Goal: Use online tool/utility: Utilize a website feature to perform a specific function

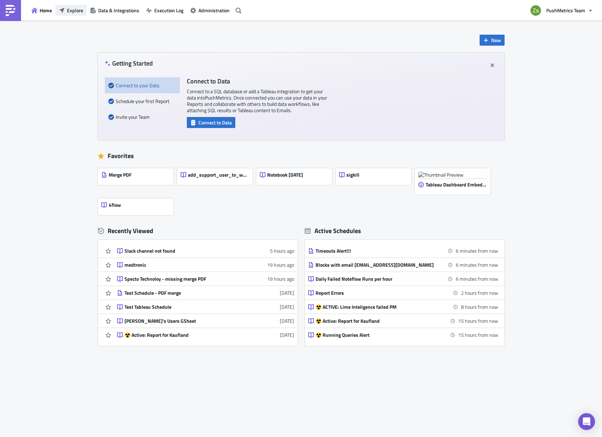
click at [72, 11] on span "Explore" at bounding box center [75, 10] width 16 height 7
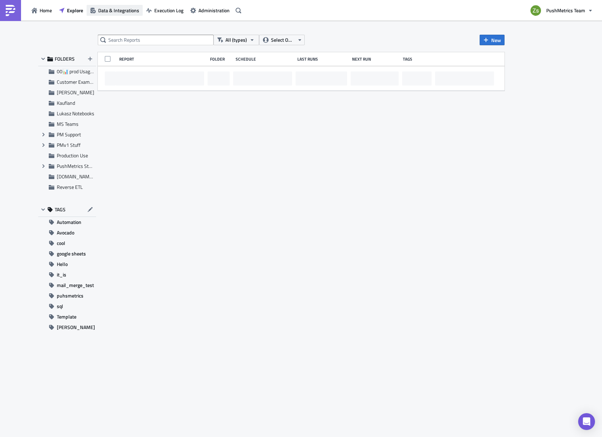
click at [133, 13] on span "Data & Integrations" at bounding box center [118, 10] width 41 height 7
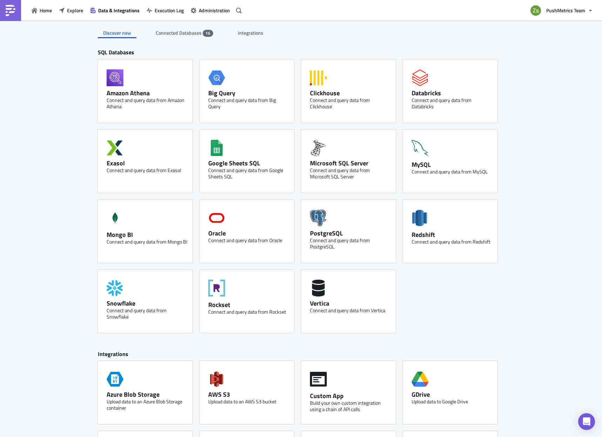
click at [189, 35] on span "Connected Databases" at bounding box center [179, 32] width 47 height 7
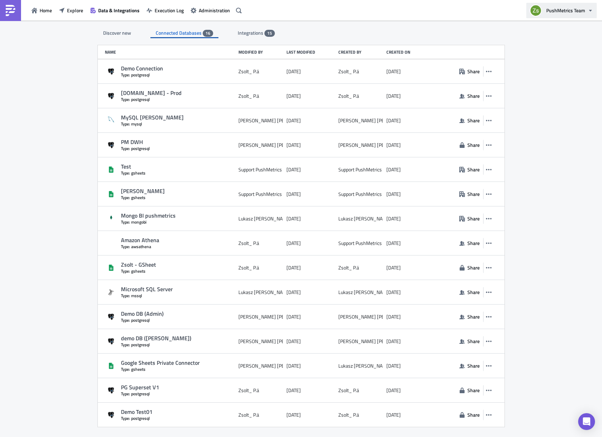
click at [548, 5] on button "PushMetrics Team" at bounding box center [561, 10] width 70 height 15
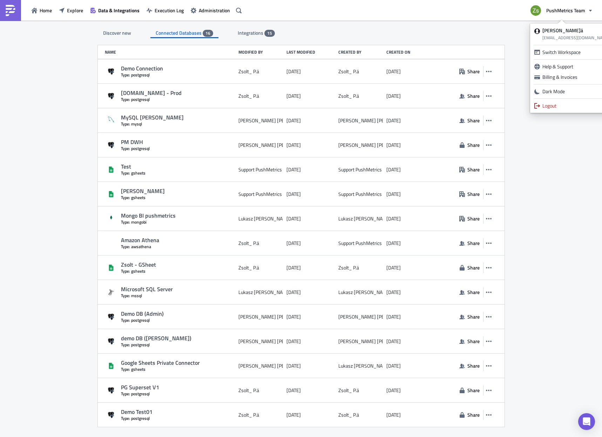
drag, startPoint x: 69, startPoint y: 107, endPoint x: 72, endPoint y: 98, distance: 9.1
click at [69, 107] on div "Discover new Connected Databases 16 Integrations 15 SQL Databases Amazon Athena…" at bounding box center [301, 230] width 602 height 418
click at [69, 9] on span "Explore" at bounding box center [75, 10] width 16 height 7
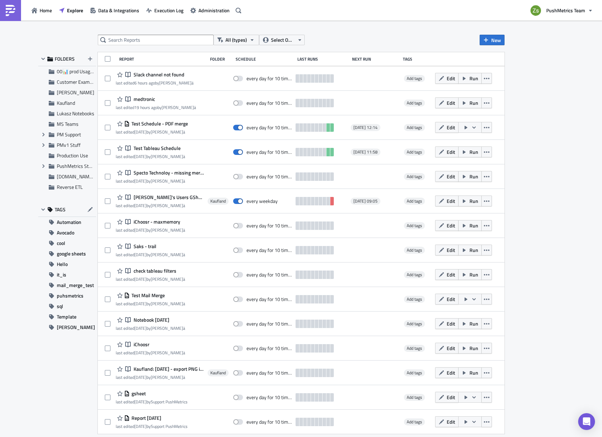
click at [493, 34] on div "All (types) Select Owner New FOLDERS 00📊 prod Usage Summary Customer Examples […" at bounding box center [301, 230] width 602 height 418
click at [492, 38] on span "New" at bounding box center [496, 39] width 10 height 7
click at [501, 69] on div "Notebook" at bounding box center [515, 68] width 47 height 7
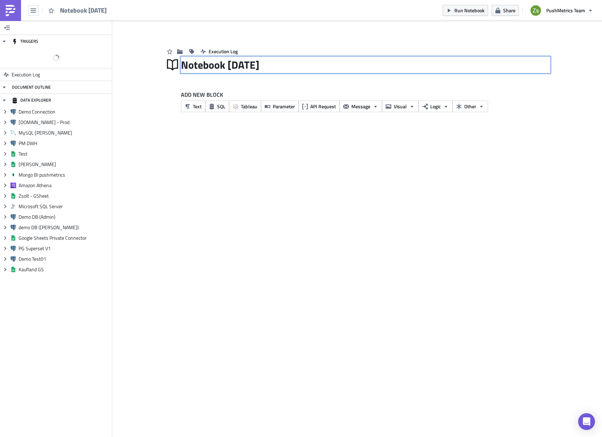
click at [260, 62] on div "Notebook [DATE] Notebook [DATE]" at bounding box center [365, 65] width 369 height 16
click at [260, 62] on input "Notebook [DATE]" at bounding box center [233, 64] width 105 height 13
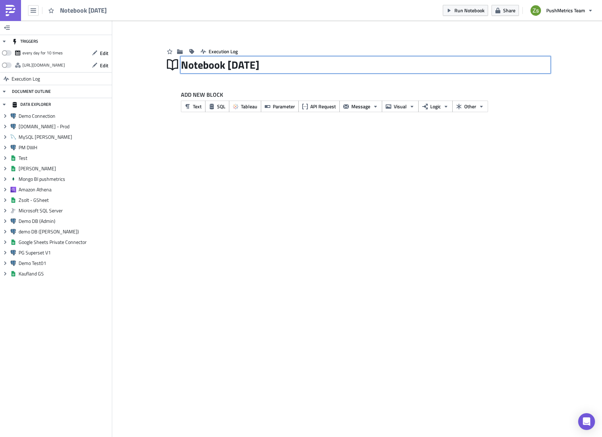
click at [260, 62] on input "Notebook [DATE]" at bounding box center [233, 64] width 105 height 13
type input "DBs"
click at [222, 103] on span "SQL" at bounding box center [221, 106] width 8 height 7
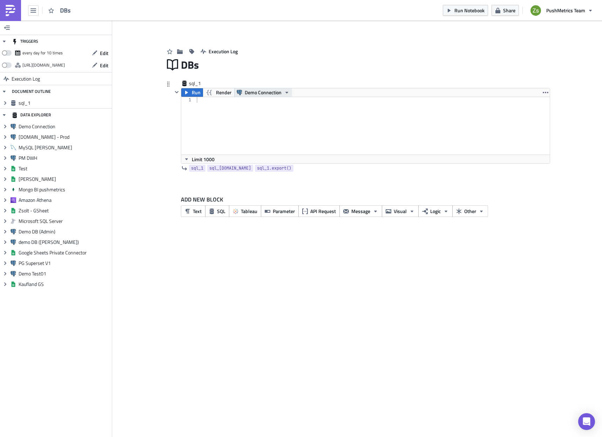
click at [258, 90] on span "Demo Connection" at bounding box center [263, 92] width 37 height 8
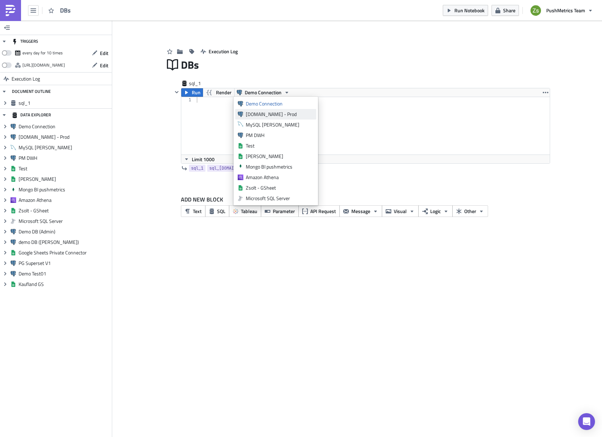
click at [248, 111] on div "[DOMAIN_NAME] - Prod" at bounding box center [280, 114] width 68 height 7
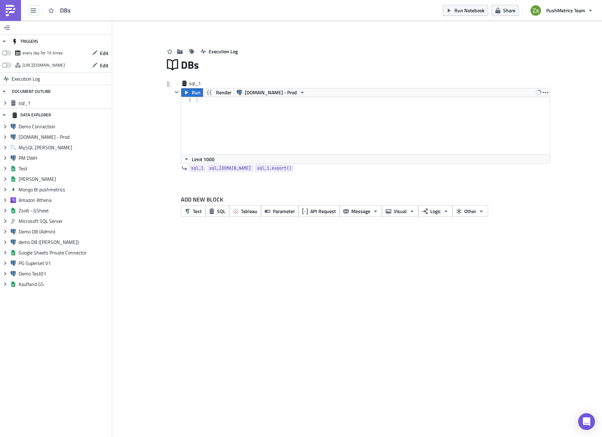
click at [232, 114] on div at bounding box center [372, 131] width 354 height 69
type textarea "select * from dbs join workspace w on [DOMAIN_NAME] = [DOMAIN_NAME]_id join org…"
type textarea "from dbs join workspace w on [DOMAIN_NAME] = [DOMAIN_NAME]_id join organization…"
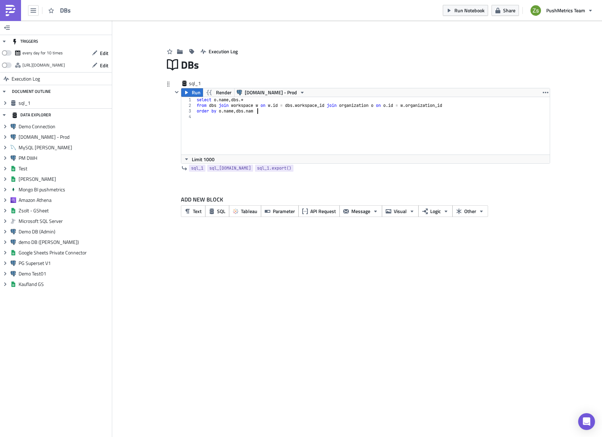
scroll to position [0, 5]
click at [252, 108] on div "select o . name , dbs .* from dbs join workspace w on w . id = dbs . workspace_…" at bounding box center [372, 131] width 354 height 69
type textarea "order by [DOMAIN_NAME], [DOMAIN_NAME]"
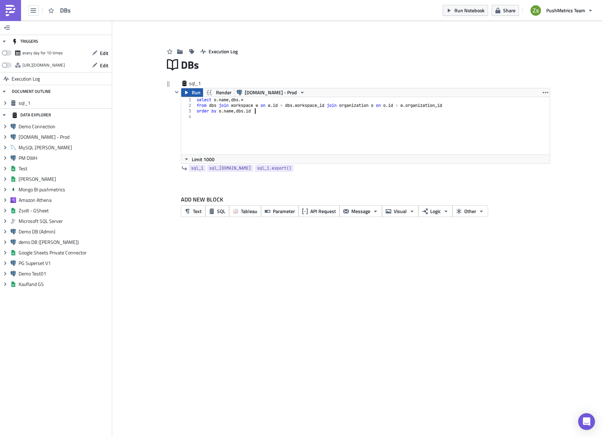
click at [195, 96] on span "Run" at bounding box center [196, 92] width 9 height 8
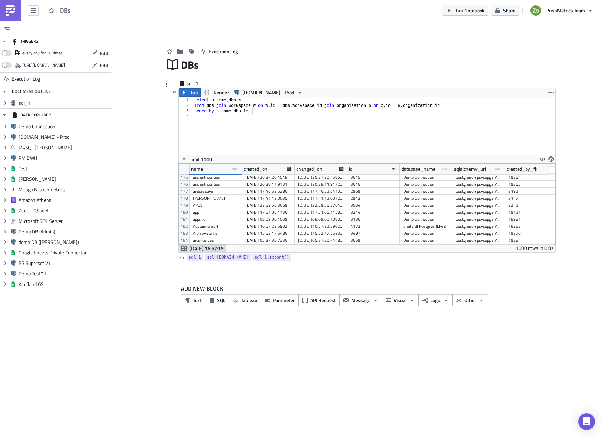
scroll to position [1045, 0]
drag, startPoint x: 241, startPoint y: 169, endPoint x: 260, endPoint y: 169, distance: 18.9
click at [242, 169] on div at bounding box center [241, 169] width 1 height 11
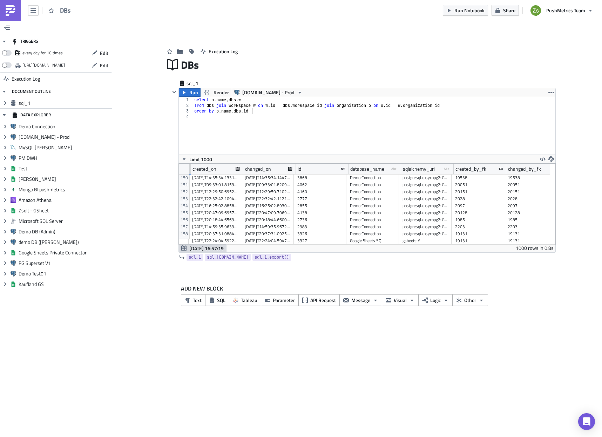
scroll to position [0, 0]
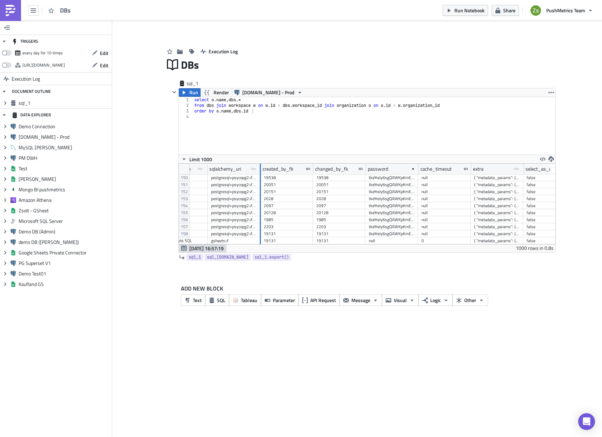
drag, startPoint x: 260, startPoint y: 169, endPoint x: 395, endPoint y: 175, distance: 135.5
click at [395, 175] on div "changed_on id database_name type-text Created with Sketch. sqlalchemy_uri type-…" at bounding box center [367, 204] width 377 height 81
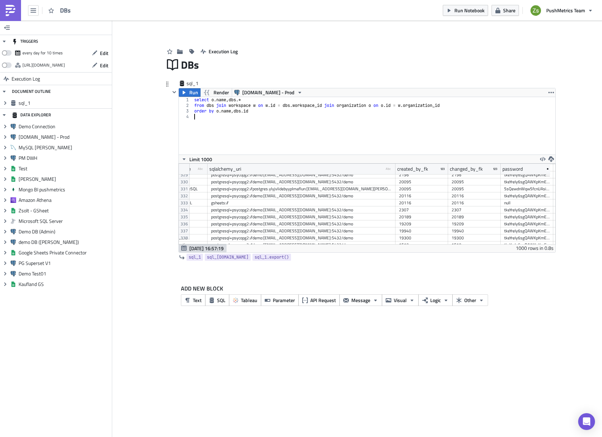
click at [266, 119] on div "select o . name , dbs .* from dbs join workspace w on w . id = dbs . workspace_…" at bounding box center [374, 131] width 362 height 69
click at [286, 112] on div "select o . name , dbs .* from dbs join workspace w on w . id = dbs . workspace_…" at bounding box center [374, 131] width 362 height 69
type textarea "from dbs join workspace w on [DOMAIN_NAME] = [DOMAIN_NAME]_id join organization…"
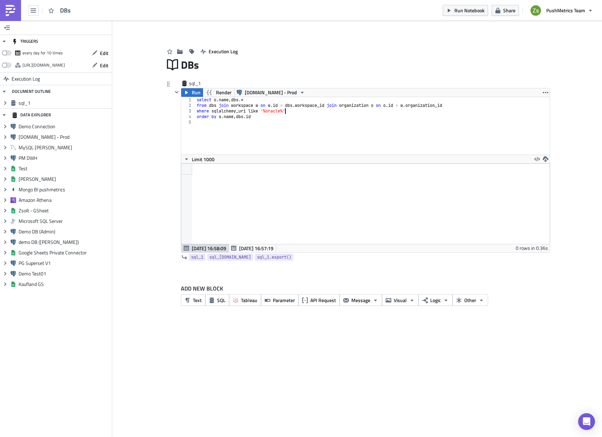
click at [267, 111] on div "select o . name , dbs .* from dbs join workspace w on w . id = dbs . workspace_…" at bounding box center [372, 131] width 354 height 69
type textarea "where sqlalchemy_uri like 'oracle://%'"
click at [190, 90] on button "Run" at bounding box center [192, 92] width 22 height 8
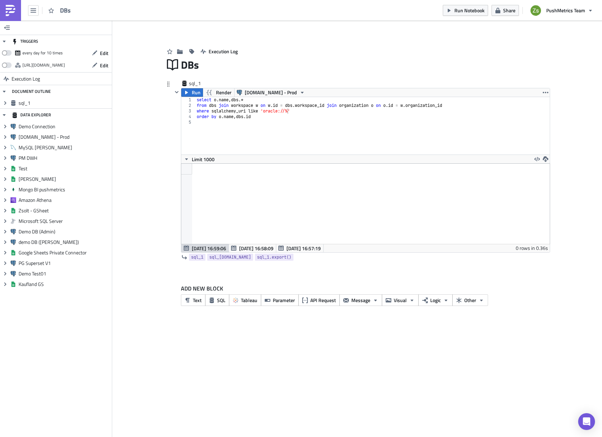
click at [285, 121] on div "select o . name , dbs .* from dbs join workspace w on w . id = dbs . workspace_…" at bounding box center [372, 131] width 354 height 69
click at [7, 10] on img at bounding box center [10, 10] width 11 height 11
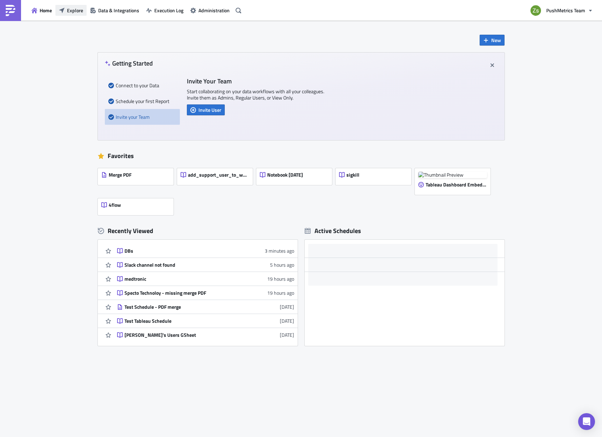
click at [73, 14] on span "Explore" at bounding box center [75, 10] width 16 height 7
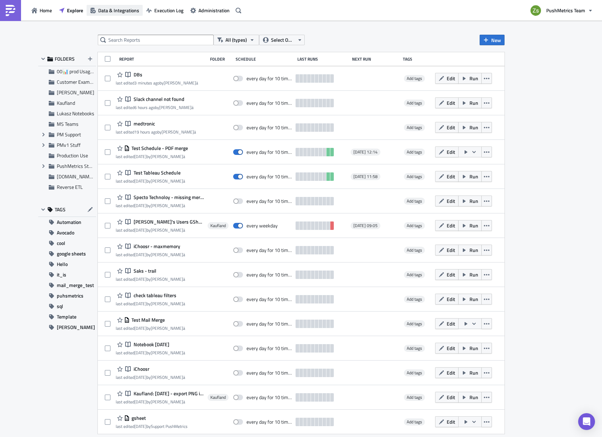
click at [103, 9] on span "Data & Integrations" at bounding box center [118, 10] width 41 height 7
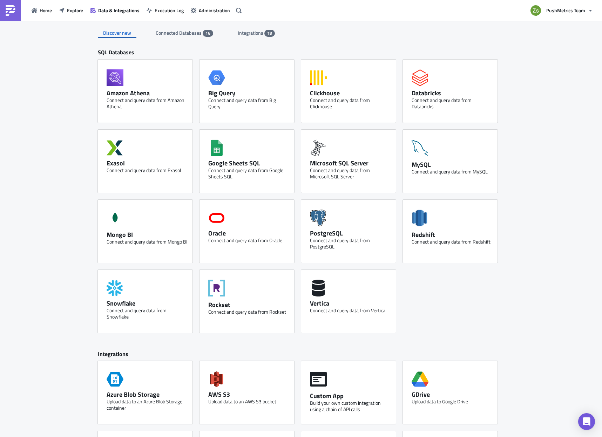
click at [188, 32] on span "Connected Databases" at bounding box center [179, 32] width 47 height 7
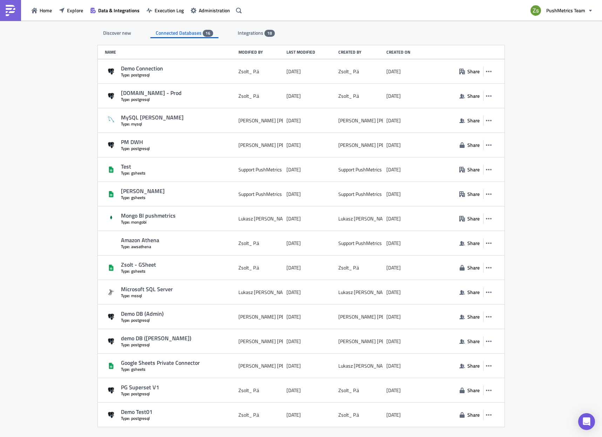
click at [115, 29] on div "Discover new" at bounding box center [117, 33] width 39 height 11
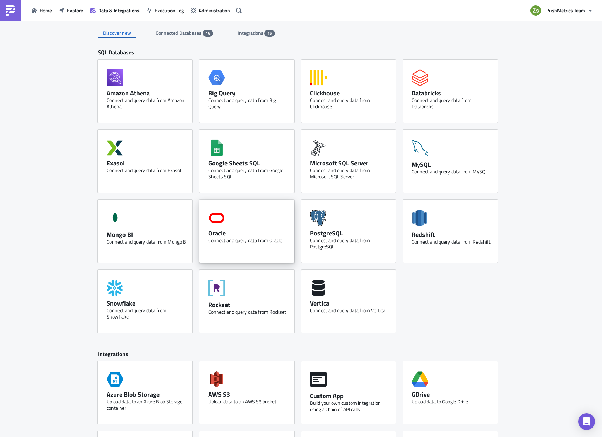
click at [251, 244] on div "Oracle Connect and query data from Oracle" at bounding box center [246, 231] width 95 height 63
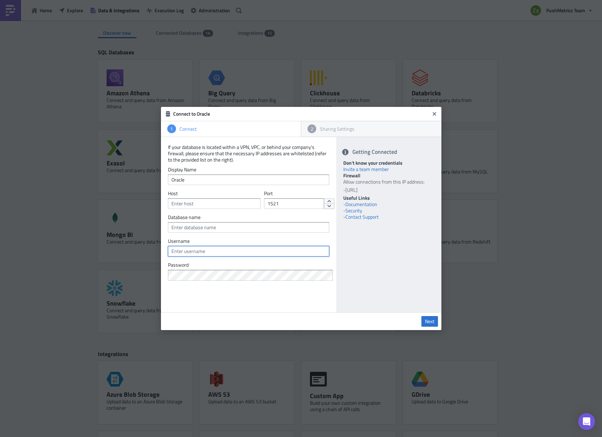
type input "[EMAIL_ADDRESS][DOMAIN_NAME]"
click at [439, 115] on button "Close" at bounding box center [434, 114] width 11 height 11
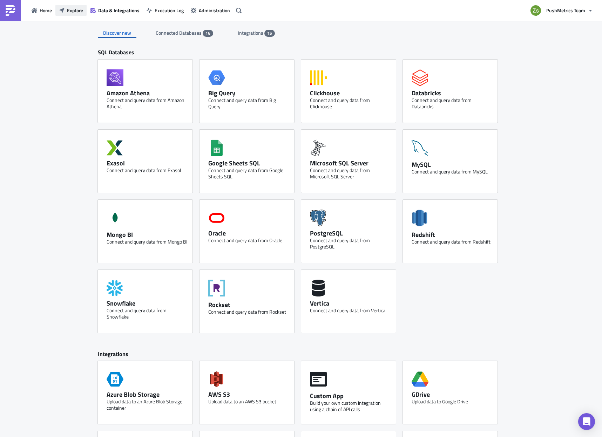
click at [81, 8] on span "Explore" at bounding box center [75, 10] width 16 height 7
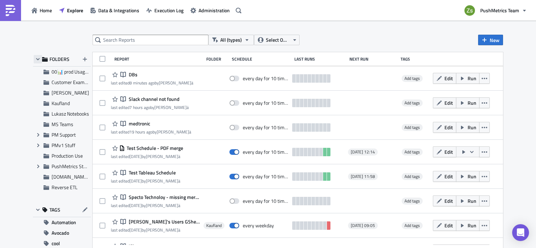
click at [36, 60] on icon "button" at bounding box center [38, 59] width 6 height 6
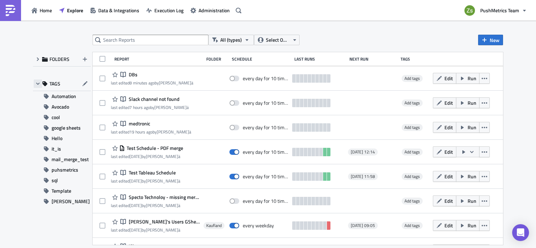
click at [36, 87] on button "button" at bounding box center [38, 84] width 8 height 8
